Goal: Transaction & Acquisition: Purchase product/service

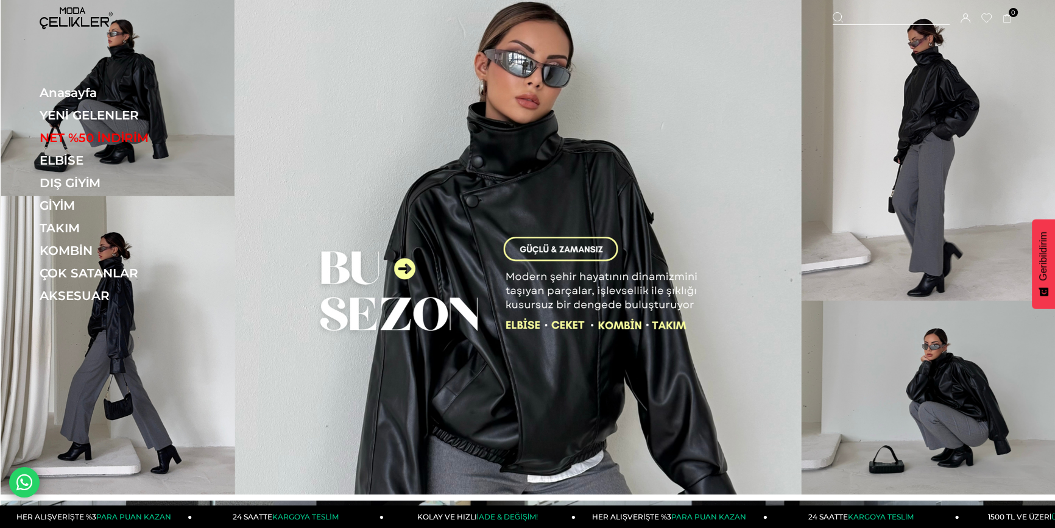
click at [94, 116] on link "YENİ GELENLER" at bounding box center [124, 115] width 168 height 15
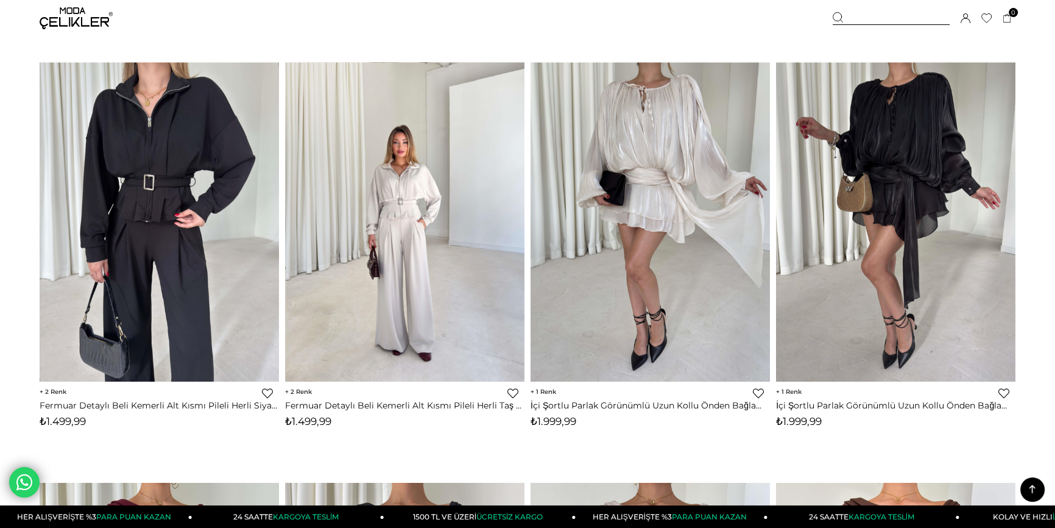
scroll to position [3047, 0]
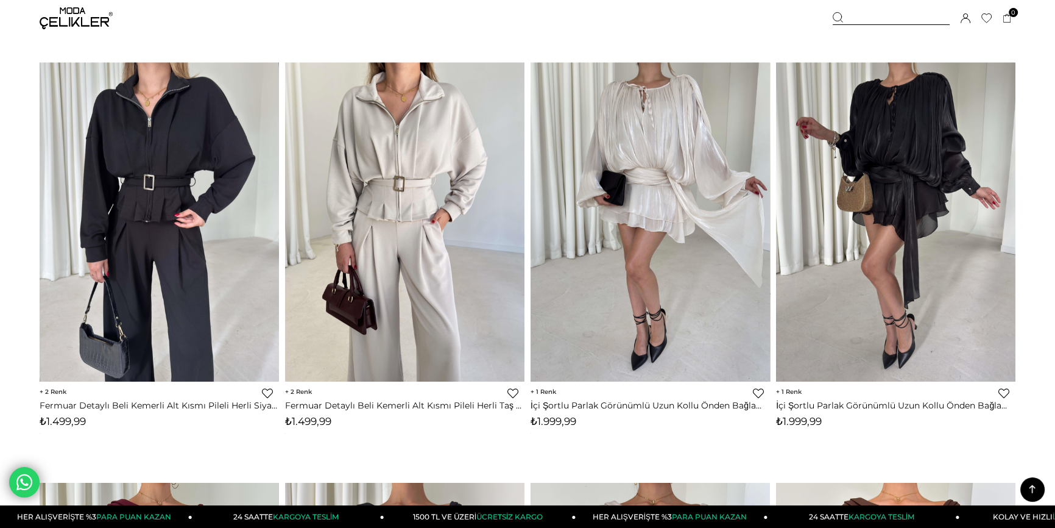
click at [621, 405] on link "İçi Şortlu Parlak Görünümlü Uzun Kollu Önden Bağlama Detaylı Mini Britt Vizon K…" at bounding box center [650, 405] width 239 height 11
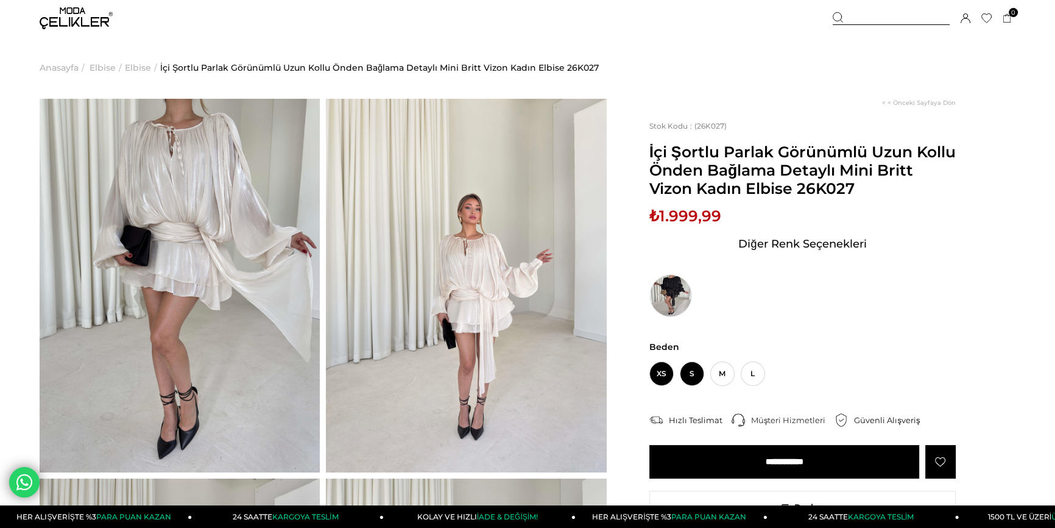
click at [681, 375] on span "S" at bounding box center [692, 373] width 24 height 24
click at [675, 283] on img at bounding box center [671, 295] width 43 height 43
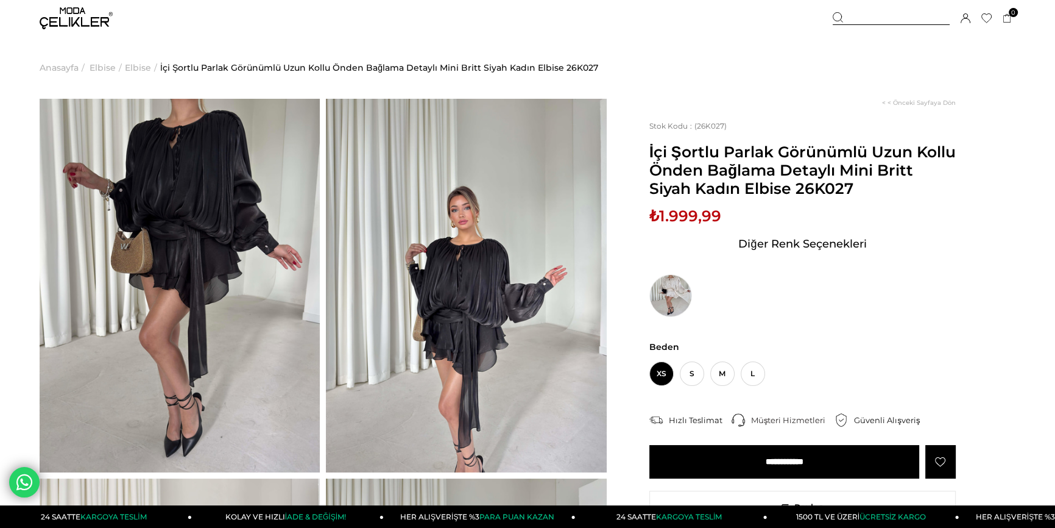
click at [87, 20] on img at bounding box center [76, 18] width 73 height 22
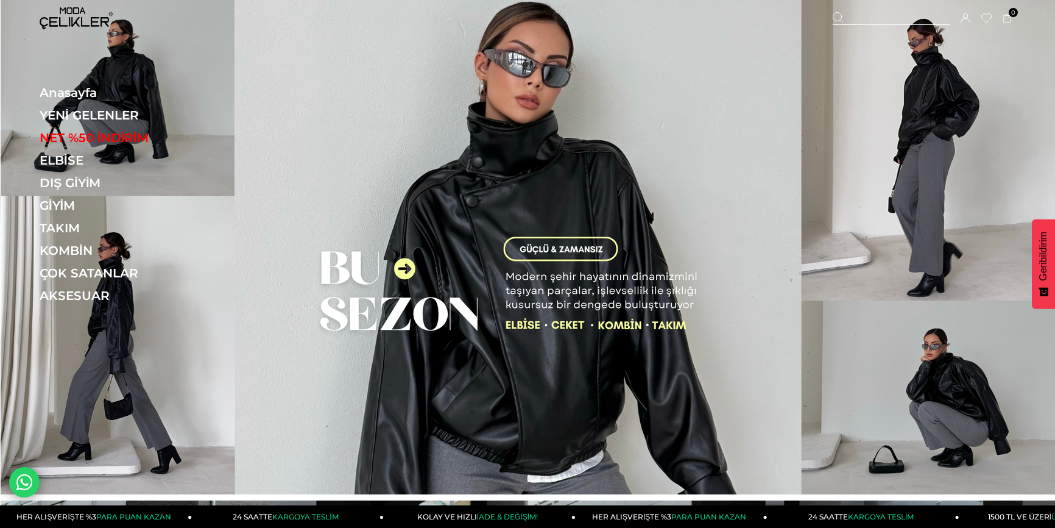
click at [110, 116] on link "YENİ GELENLER" at bounding box center [124, 115] width 168 height 15
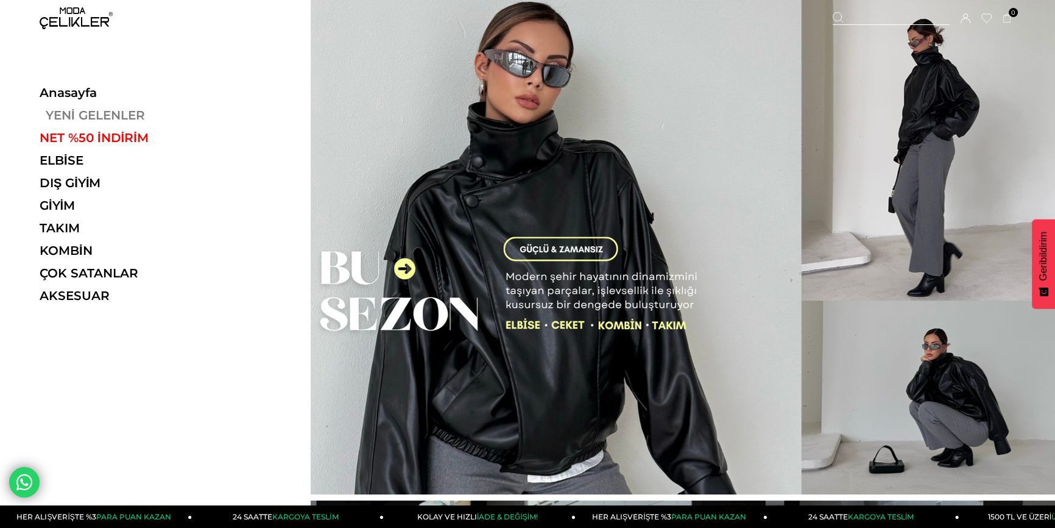
click at [118, 112] on link "YENİ GELENLER" at bounding box center [124, 115] width 168 height 15
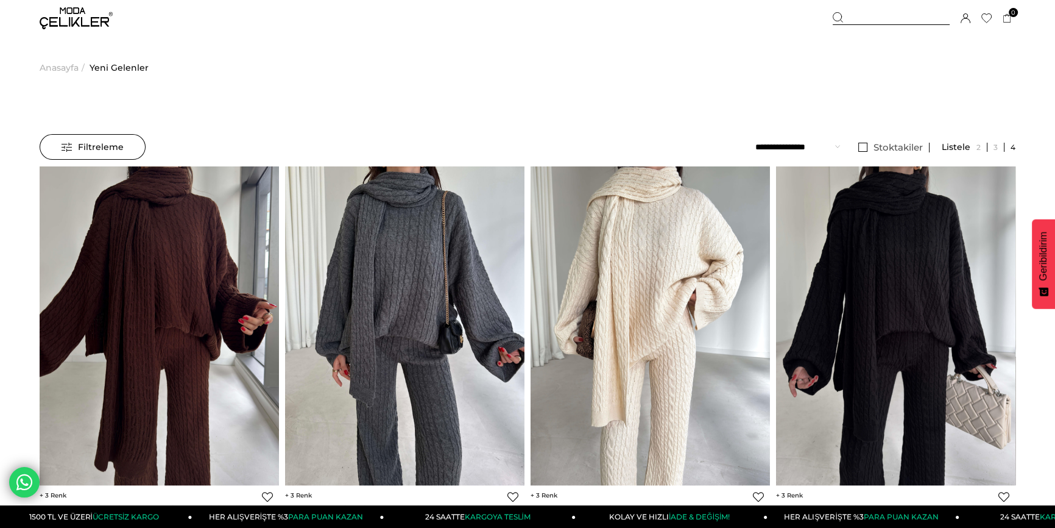
click at [865, 16] on div at bounding box center [891, 18] width 117 height 13
